Goal: Find contact information: Find contact information

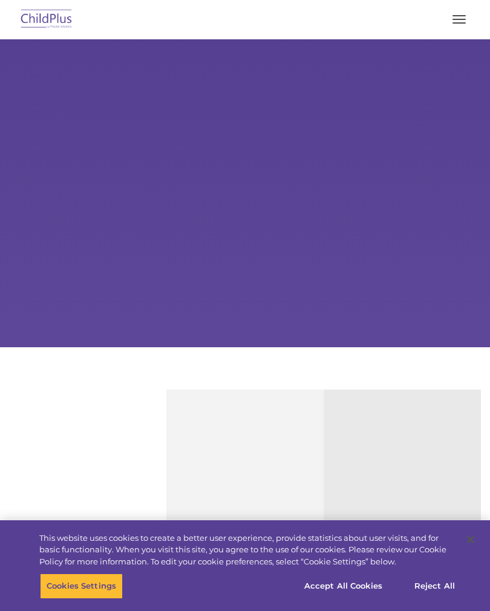
select select "MEDIUM"
click at [216, 217] on div "Learn More Request a Demo The Future of ChildPlus is Here! Boost your productiv…" at bounding box center [245, 193] width 490 height 308
click at [316, 213] on div "Learn More Request a Demo The Future of ChildPlus is Here! Boost your productiv…" at bounding box center [245, 193] width 490 height 308
click at [459, 23] on span "button" at bounding box center [458, 22] width 13 height 1
click at [458, 18] on button "button" at bounding box center [458, 19] width 25 height 19
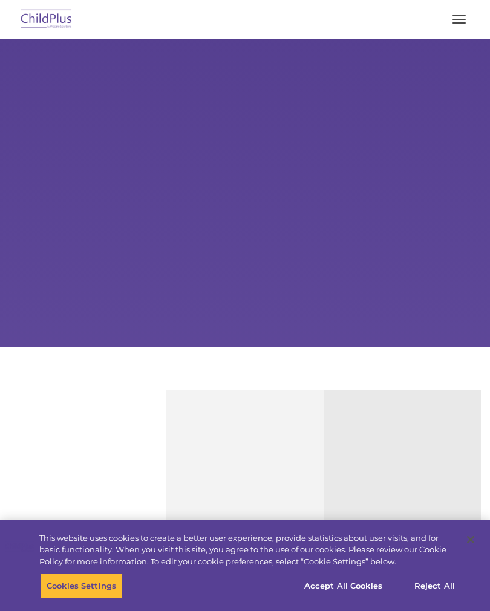
select select "MEDIUM"
click at [354, 598] on button "Accept All Cookies" at bounding box center [342, 585] width 91 height 25
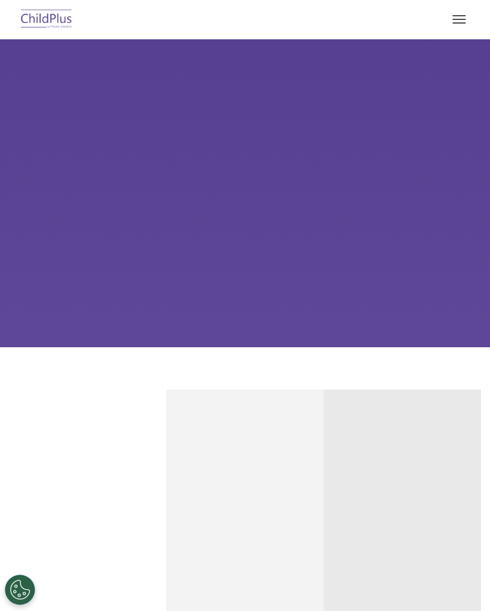
click at [461, 27] on button "button" at bounding box center [458, 19] width 25 height 19
click at [461, 25] on button "button" at bounding box center [458, 19] width 25 height 19
click at [458, 20] on button "button" at bounding box center [458, 19] width 25 height 19
click at [470, 21] on button "button" at bounding box center [458, 19] width 25 height 19
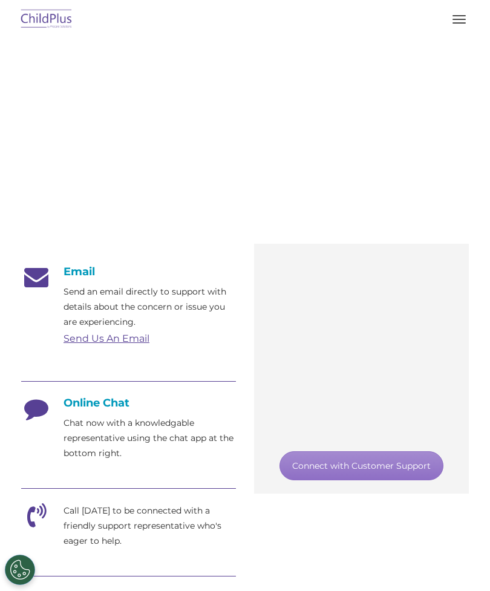
scroll to position [78, 0]
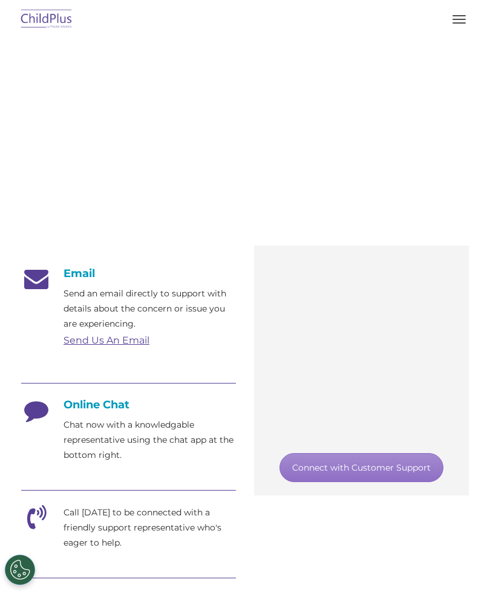
click at [107, 424] on p "Chat now with a knowledgable representative using the chat app at the bottom ri…" at bounding box center [149, 439] width 172 height 45
click at [105, 412] on div "Online Chat Chat now with a knowledgable representative using the chat app at t…" at bounding box center [128, 430] width 215 height 65
click at [91, 401] on h4 "Online Chat" at bounding box center [128, 404] width 215 height 13
click at [389, 464] on link "Connect with Customer Support" at bounding box center [361, 467] width 164 height 29
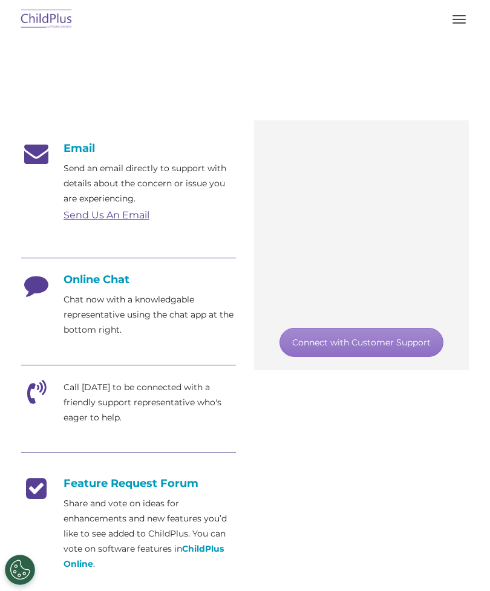
scroll to position [217, 0]
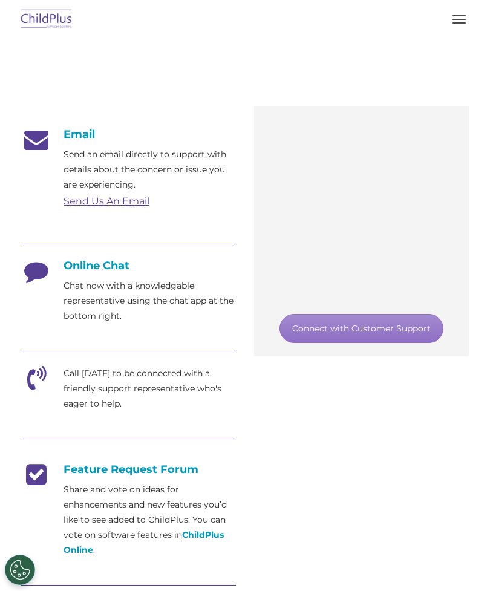
click at [37, 386] on icon at bounding box center [36, 381] width 30 height 30
click at [113, 385] on p "Call [DATE] to be connected with a friendly support representative who's eager …" at bounding box center [149, 388] width 172 height 45
click at [147, 396] on p "Call [DATE] to be connected with a friendly support representative who's eager …" at bounding box center [149, 388] width 172 height 45
click at [151, 400] on p "Call [DATE] to be connected with a friendly support representative who's eager …" at bounding box center [149, 388] width 172 height 45
click at [30, 393] on icon at bounding box center [36, 381] width 30 height 30
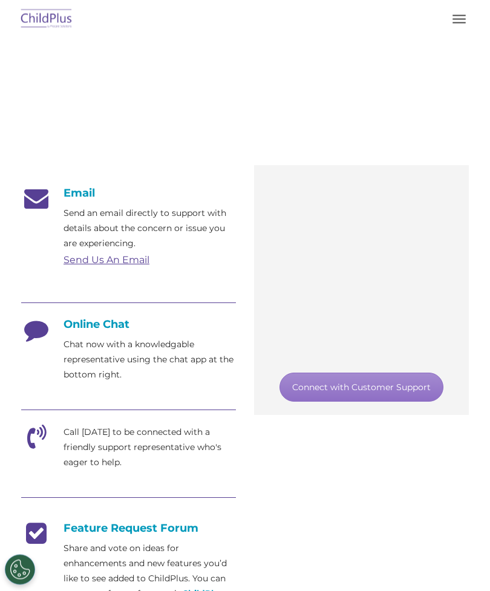
scroll to position [0, 0]
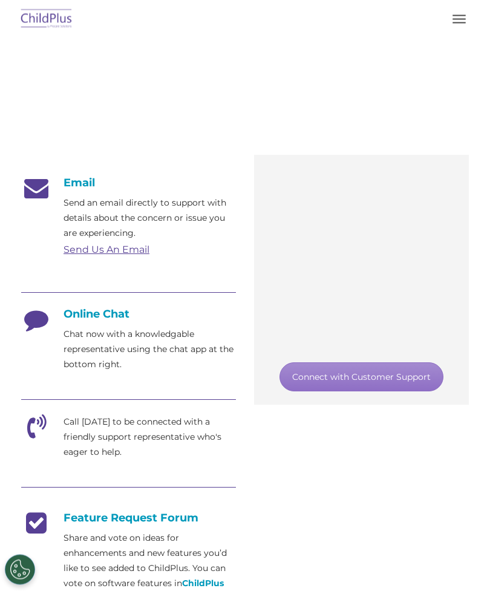
scroll to position [195, 0]
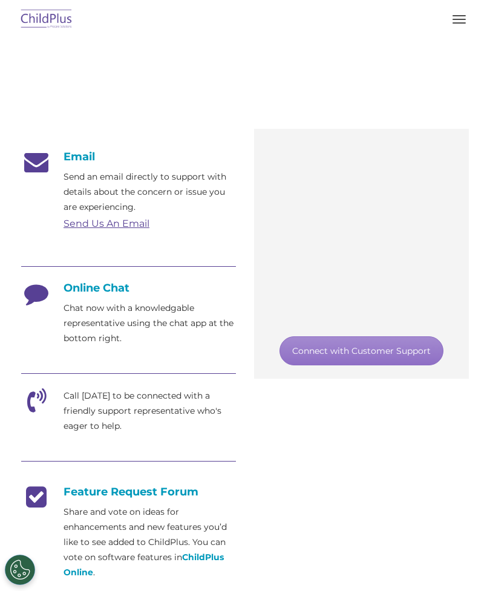
click at [137, 428] on p "Call [DATE] to be connected with a friendly support representative who's eager …" at bounding box center [149, 410] width 172 height 45
click at [36, 401] on icon at bounding box center [36, 403] width 30 height 30
click at [61, 407] on div "Call [DATE] to be connected with a friendly support representative who's eager …" at bounding box center [128, 410] width 215 height 45
click at [40, 412] on icon at bounding box center [36, 403] width 30 height 30
click at [44, 410] on icon at bounding box center [36, 403] width 30 height 30
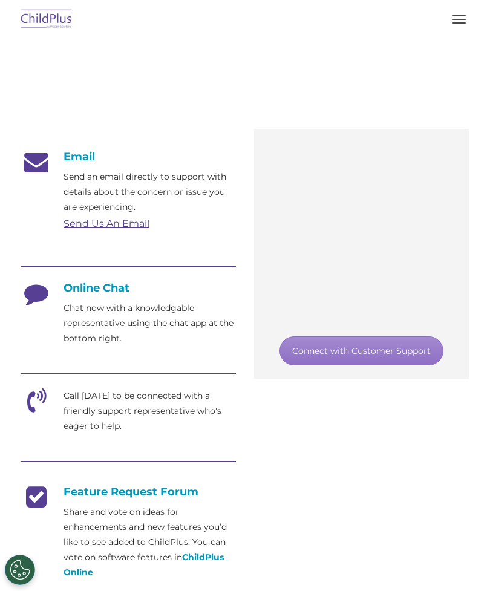
click at [53, 393] on div "Call [DATE] to be connected with a friendly support representative who's eager …" at bounding box center [128, 410] width 215 height 45
click at [50, 403] on icon at bounding box center [36, 403] width 30 height 30
click at [47, 398] on icon at bounding box center [36, 403] width 30 height 30
click at [41, 401] on icon at bounding box center [36, 403] width 30 height 30
click at [74, 404] on p "Call [DATE] to be connected with a friendly support representative who's eager …" at bounding box center [149, 410] width 172 height 45
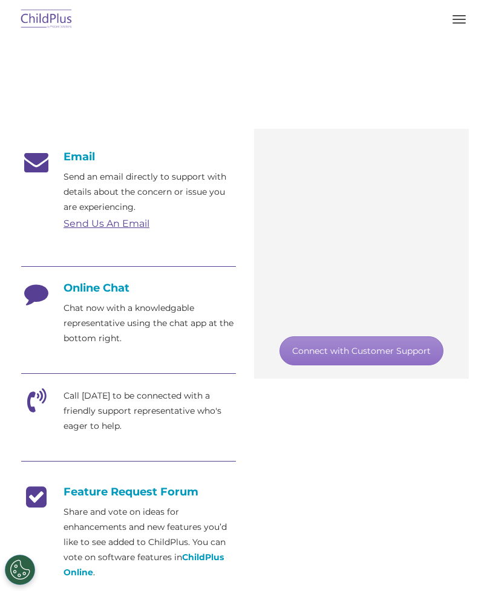
click at [134, 425] on p "Call [DATE] to be connected with a friendly support representative who's eager …" at bounding box center [149, 410] width 172 height 45
click at [383, 351] on link "Connect with Customer Support" at bounding box center [361, 350] width 164 height 29
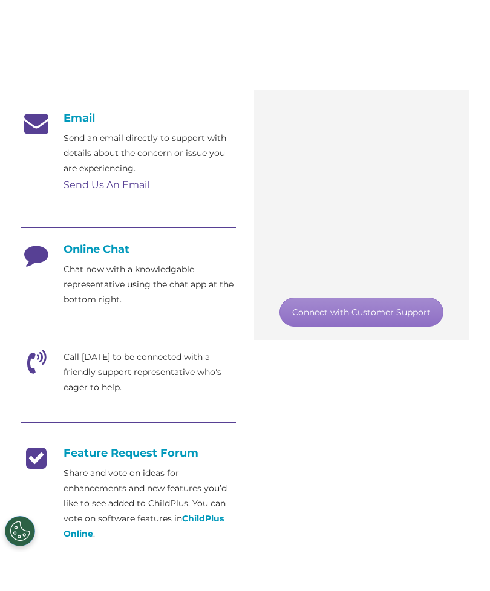
scroll to position [233, 0]
